Goal: Transaction & Acquisition: Purchase product/service

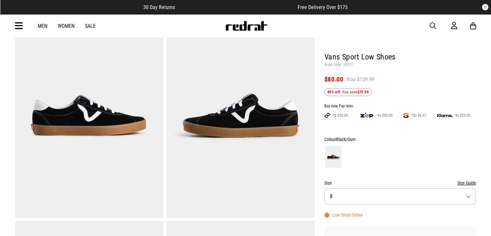
scroll to position [46, 0]
click at [355, 194] on button "Size 8" at bounding box center [400, 196] width 152 height 16
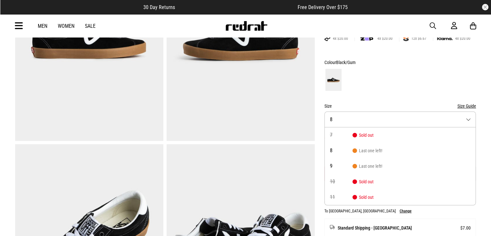
scroll to position [122, 0]
click at [384, 87] on div at bounding box center [400, 80] width 152 height 24
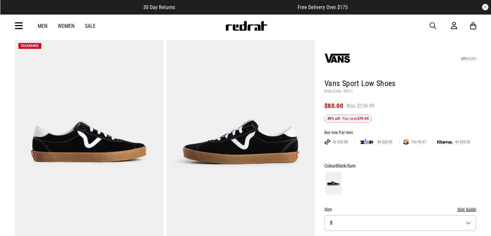
scroll to position [0, 0]
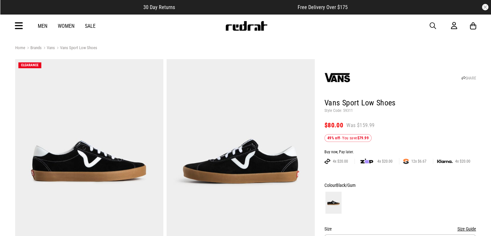
click at [53, 48] on link "Vans" at bounding box center [48, 48] width 13 height 6
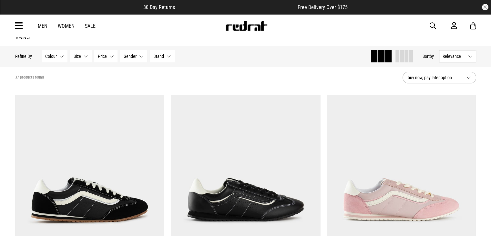
click at [81, 56] on button "Size None selected" at bounding box center [81, 56] width 22 height 12
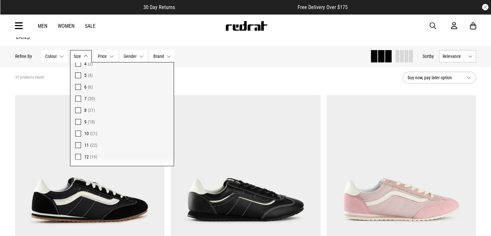
scroll to position [66, 0]
click at [75, 138] on span at bounding box center [78, 139] width 6 height 6
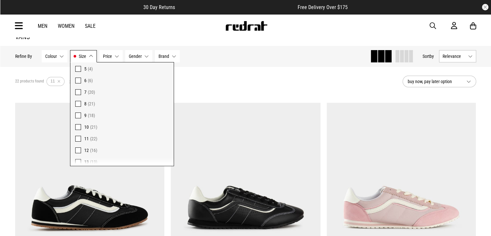
click at [318, 77] on div "22 products found Active Filters 11 Clear" at bounding box center [206, 81] width 382 height 19
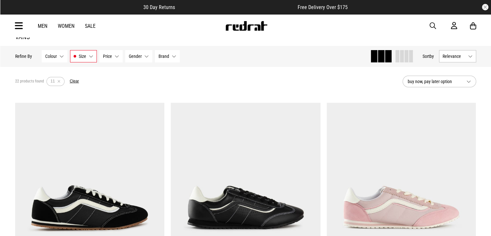
click at [462, 54] on span "Relevance" at bounding box center [454, 56] width 23 height 5
click at [458, 91] on li "Price (Lowest)" at bounding box center [457, 92] width 36 height 12
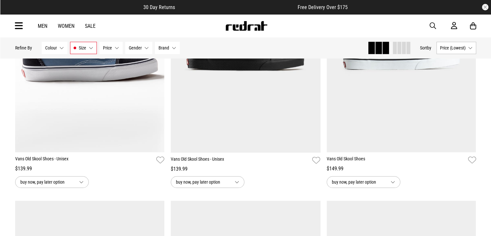
scroll to position [850, 0]
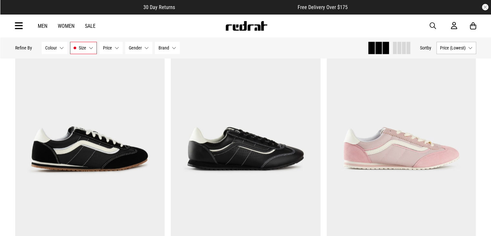
click at [91, 25] on link "Sale" at bounding box center [90, 26] width 11 height 6
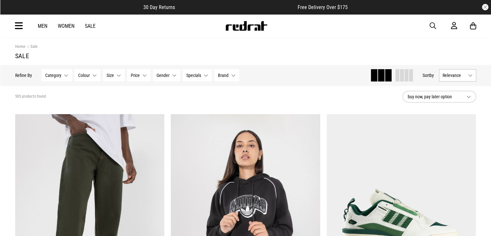
scroll to position [18, 0]
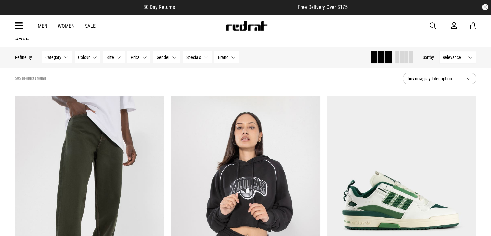
click at [52, 56] on span "Category" at bounding box center [53, 57] width 16 height 5
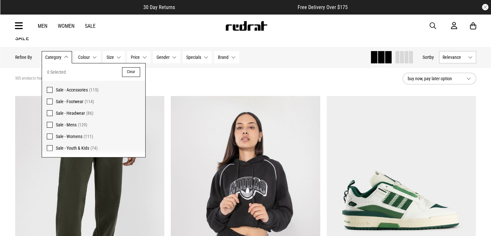
click at [48, 102] on span at bounding box center [50, 101] width 6 height 6
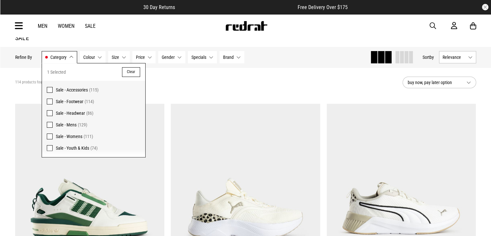
click at [116, 59] on span "Size" at bounding box center [115, 57] width 7 height 5
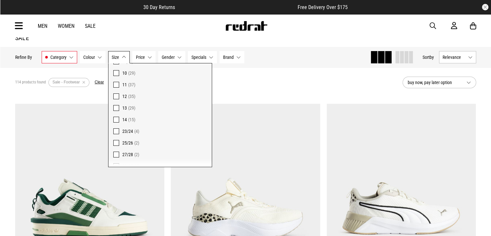
scroll to position [121, 0]
click at [114, 83] on span at bounding box center [116, 85] width 6 height 6
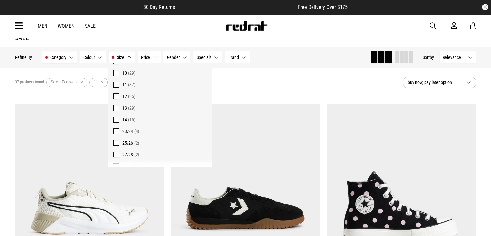
click at [246, 75] on div "37 products found Active Filters Sale - Footwear 11 Clear" at bounding box center [206, 82] width 382 height 19
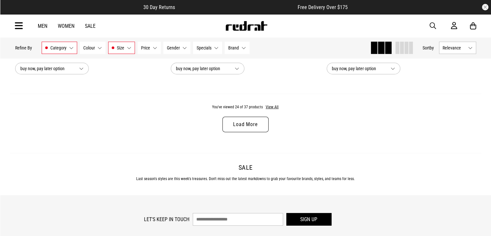
scroll to position [2111, 0]
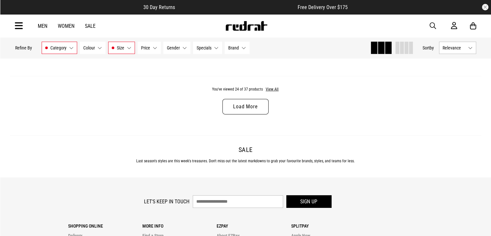
click at [243, 112] on link "Load More" at bounding box center [245, 106] width 46 height 15
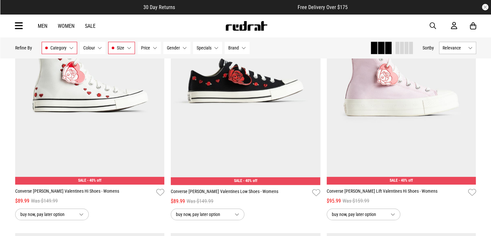
scroll to position [661, 0]
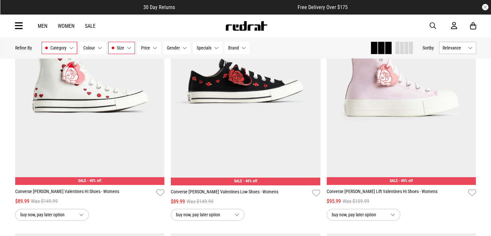
click at [181, 45] on button "Gender None selected" at bounding box center [176, 48] width 27 height 12
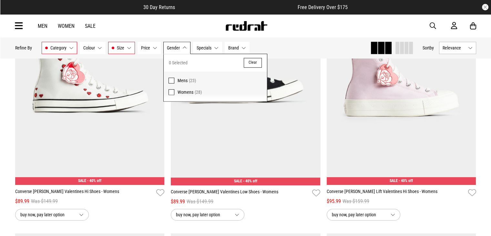
click at [172, 79] on span at bounding box center [171, 80] width 6 height 6
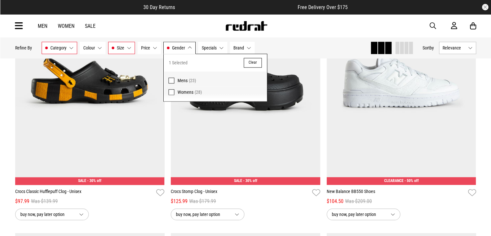
click at [181, 48] on span "Gender" at bounding box center [178, 47] width 13 height 5
